Goal: Answer question/provide support: Share knowledge or assist other users

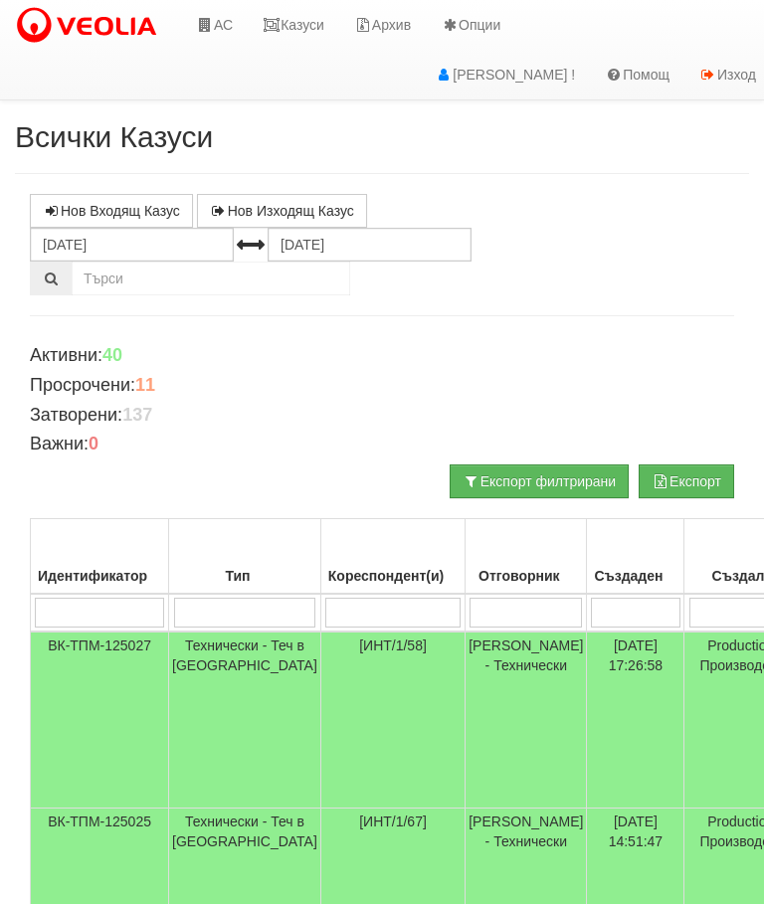
click at [202, 808] on td "Технически - Теч в [GEOGRAPHIC_DATA]" at bounding box center [245, 876] width 152 height 136
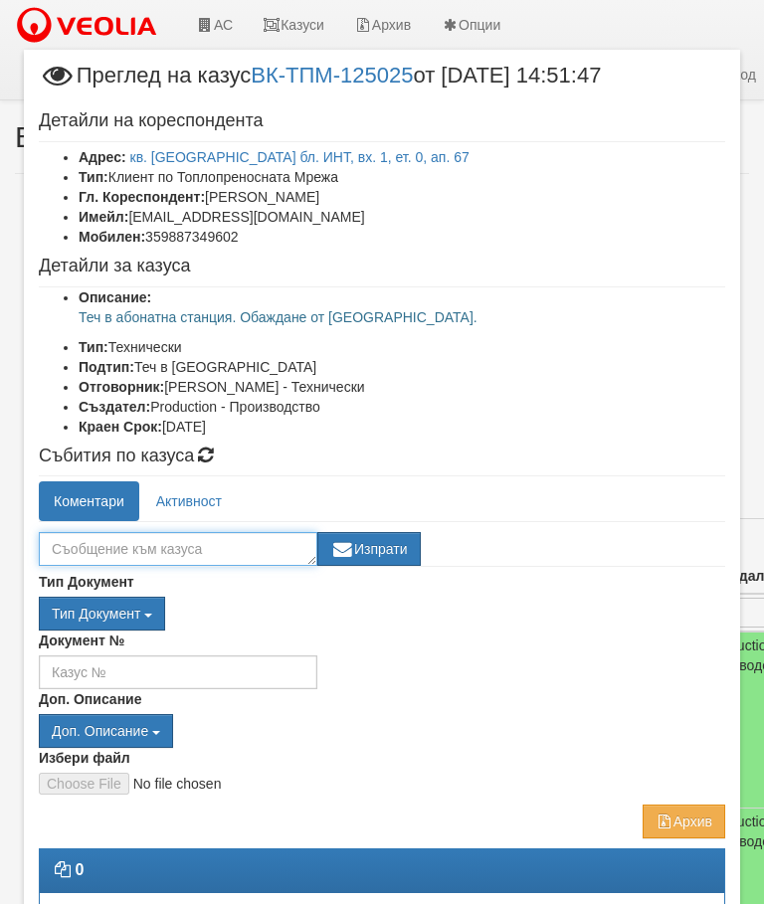
click at [123, 554] on textarea at bounding box center [178, 549] width 278 height 34
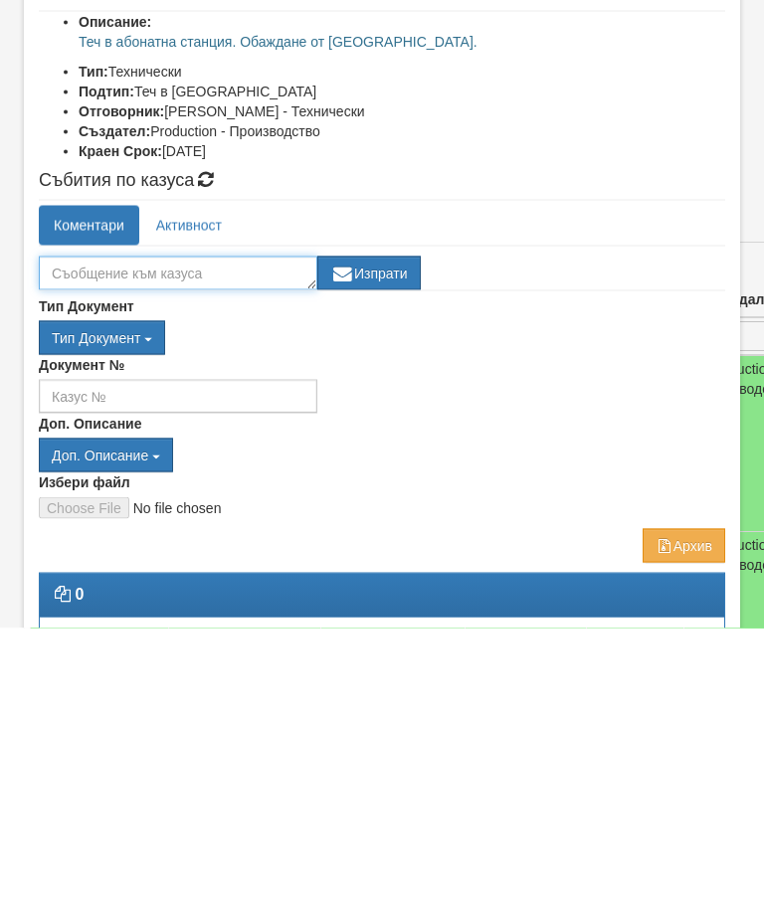
type textarea "Т"
type textarea "Лек теч от ОЦ към детското градче."
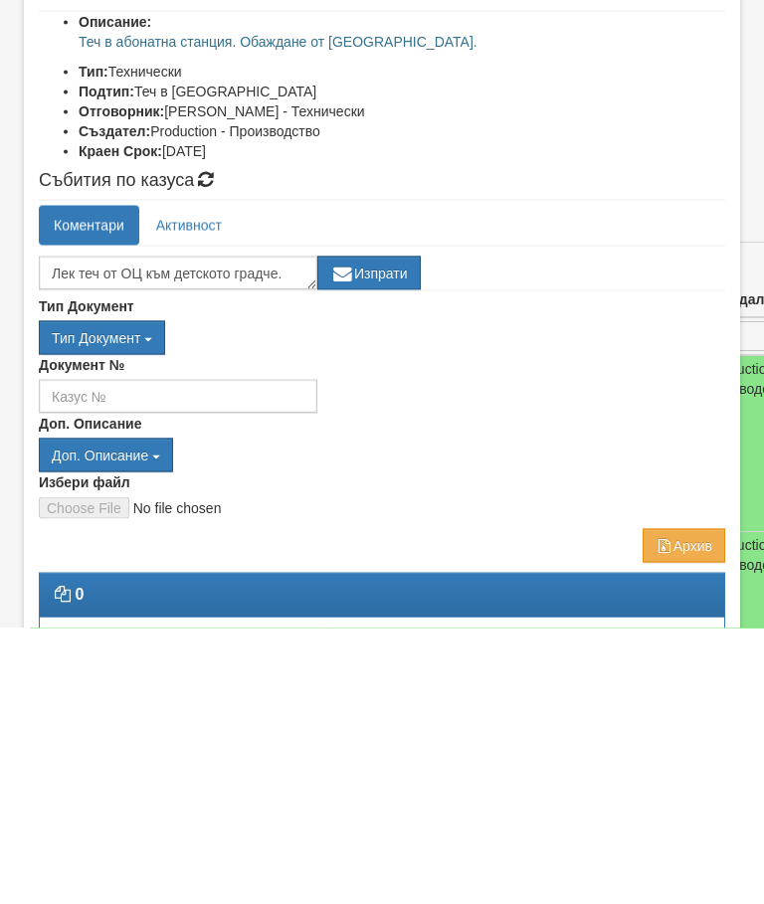
click at [386, 532] on button "Изпрати" at bounding box center [368, 549] width 103 height 34
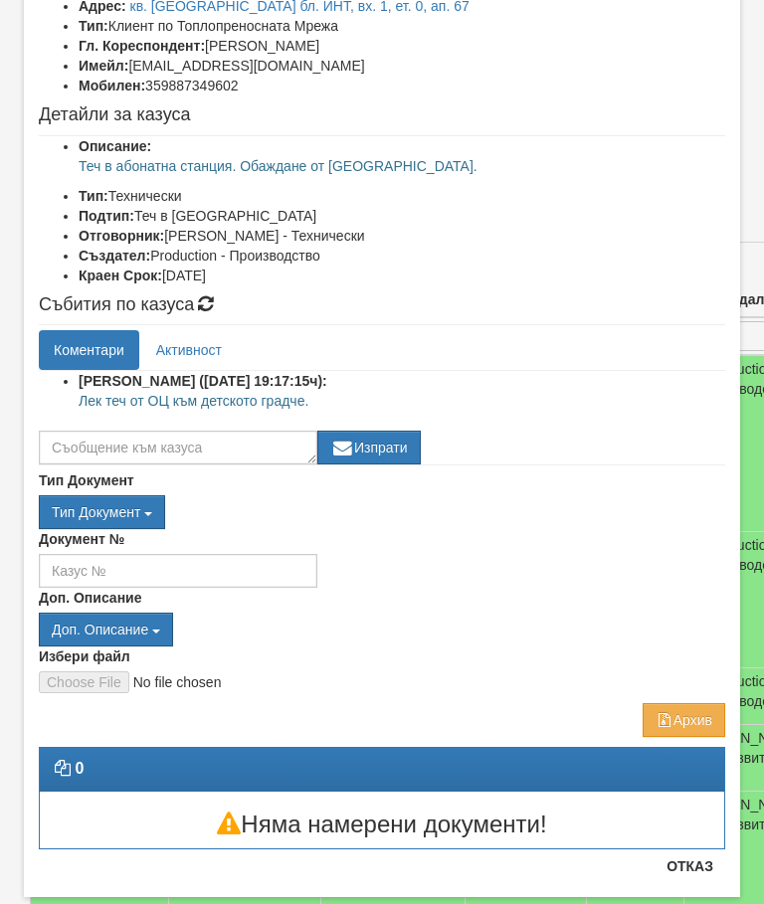
scroll to position [152, 0]
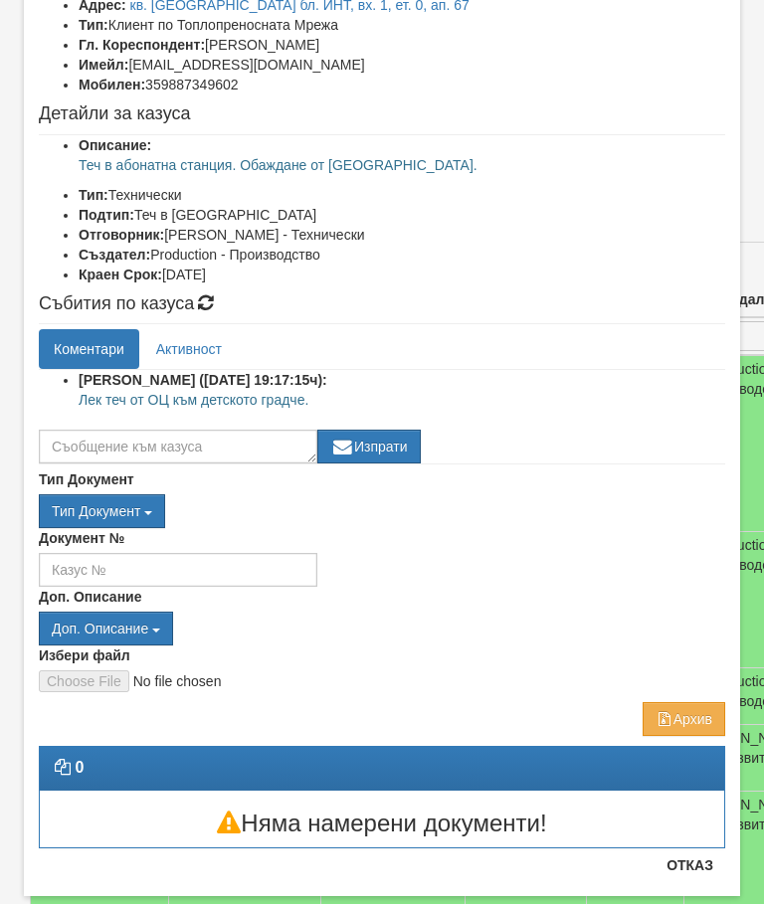
click at [707, 861] on button "Отказ" at bounding box center [689, 865] width 71 height 32
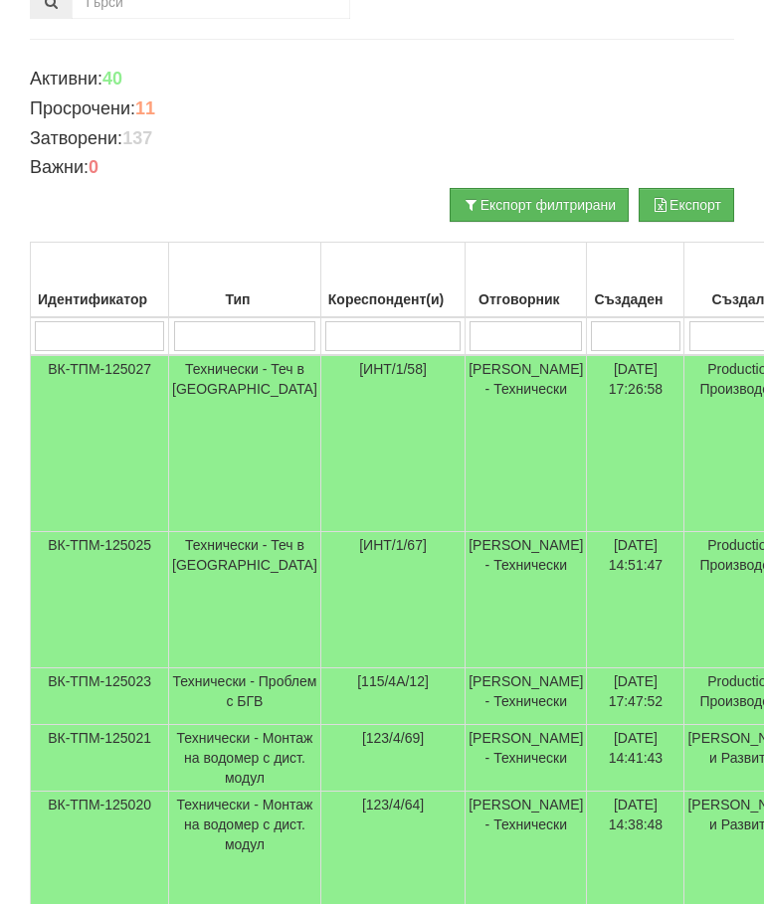
click at [230, 393] on td "Технически - Теч в [GEOGRAPHIC_DATA]" at bounding box center [245, 443] width 152 height 177
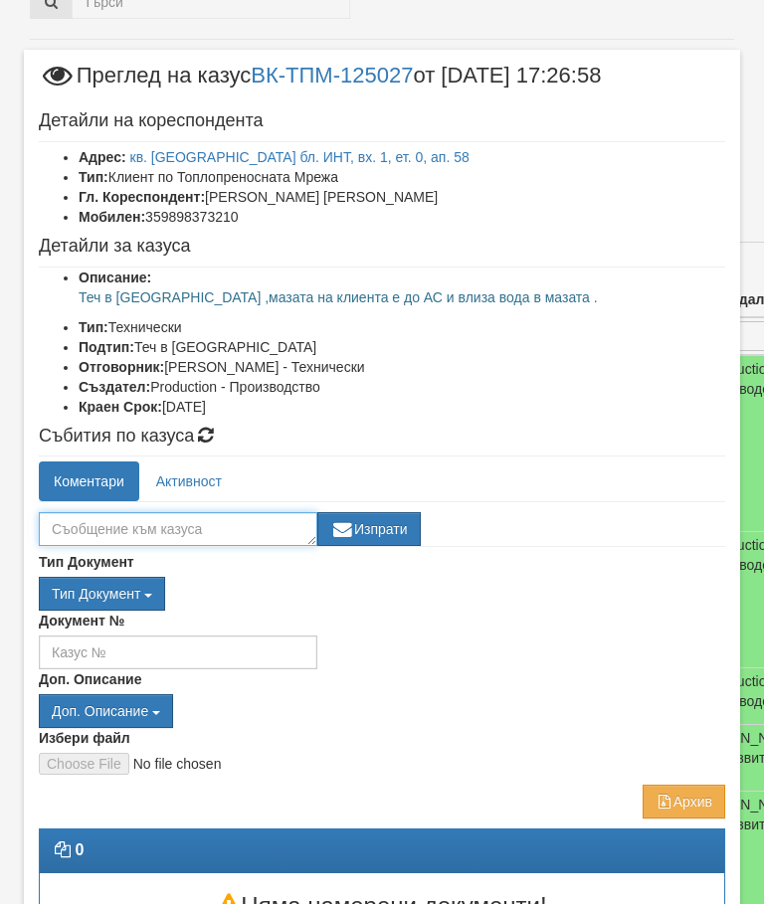
click at [86, 522] on textarea at bounding box center [178, 529] width 278 height 34
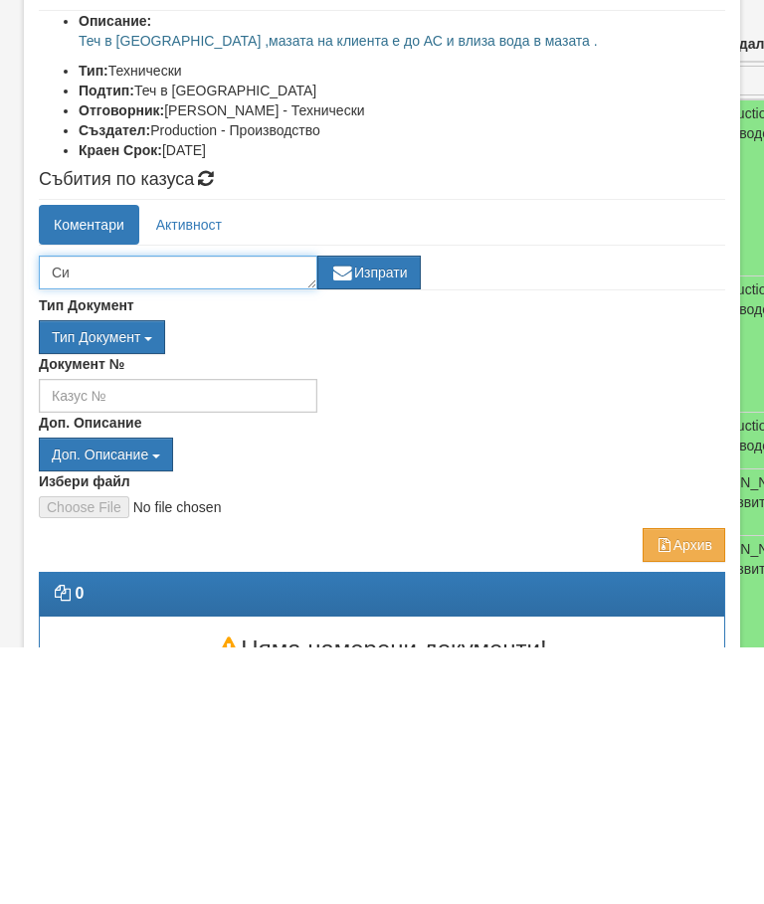
type textarea "С"
type textarea "Изолирана АС"
click at [384, 512] on button "Изпрати" at bounding box center [368, 529] width 103 height 34
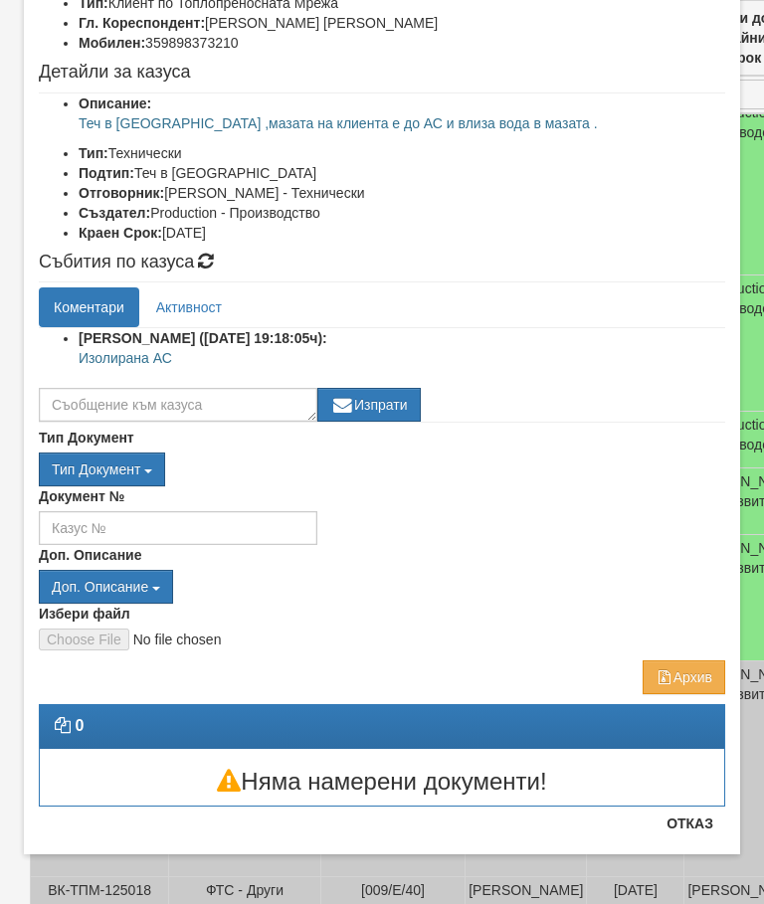
scroll to position [174, 0]
click at [693, 518] on div "Документ №" at bounding box center [382, 515] width 716 height 59
click at [702, 820] on button "Отказ" at bounding box center [689, 823] width 71 height 32
